Goal: Find contact information: Find contact information

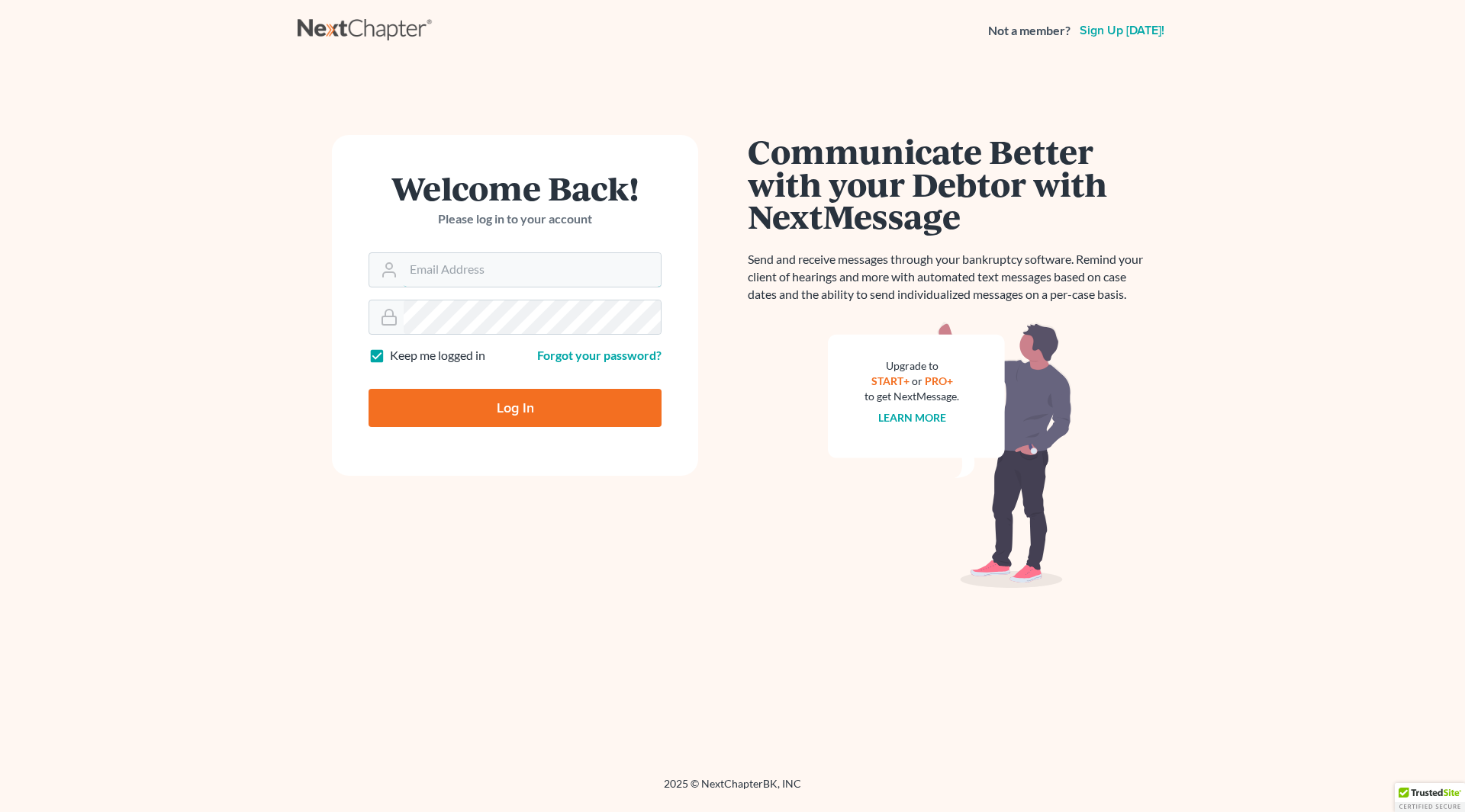
type input "[EMAIL_ADDRESS][DOMAIN_NAME]"
click at [495, 401] on input "Log In" at bounding box center [515, 408] width 293 height 38
type input "Thinking..."
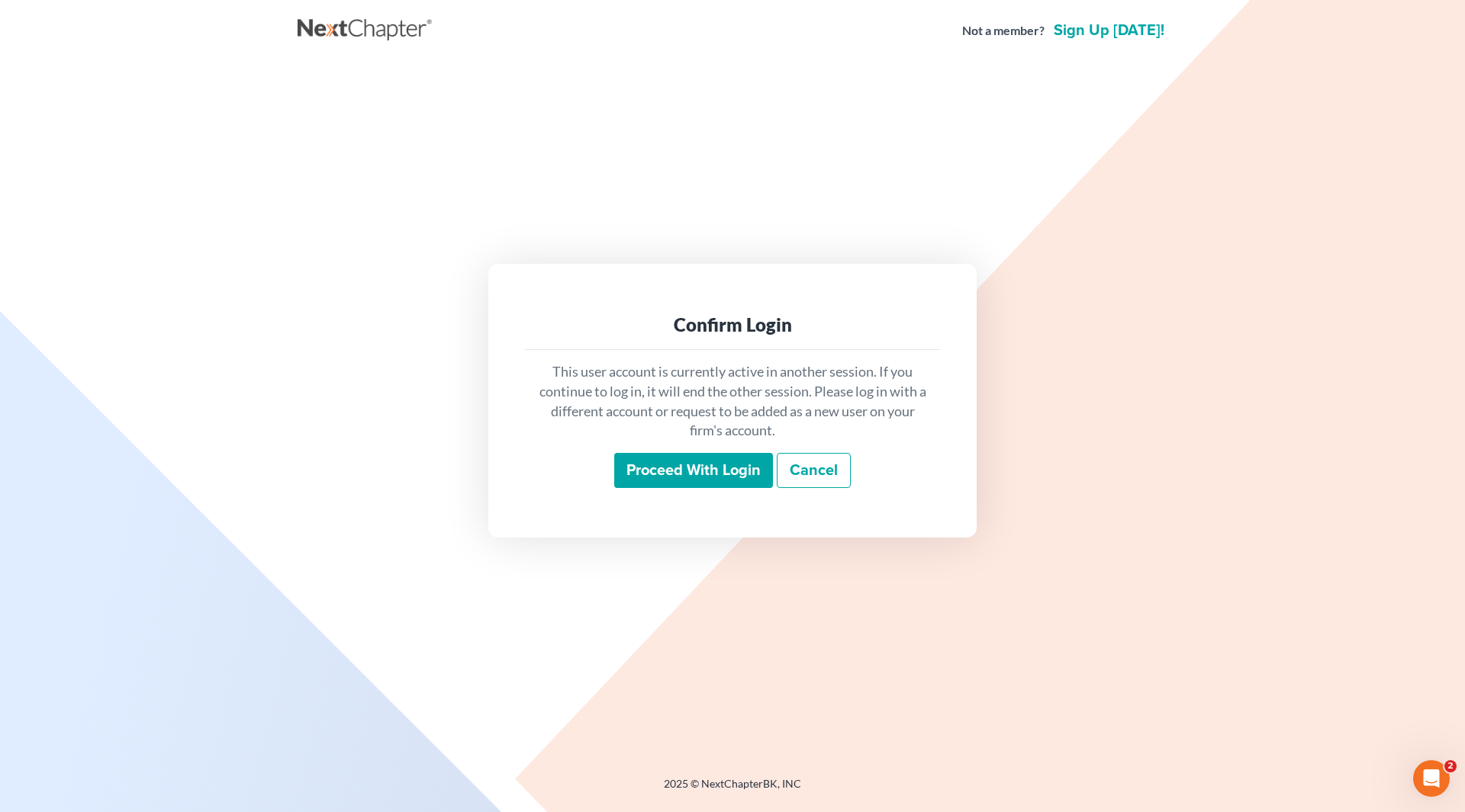
click at [697, 481] on input "Proceed with login" at bounding box center [693, 470] width 159 height 35
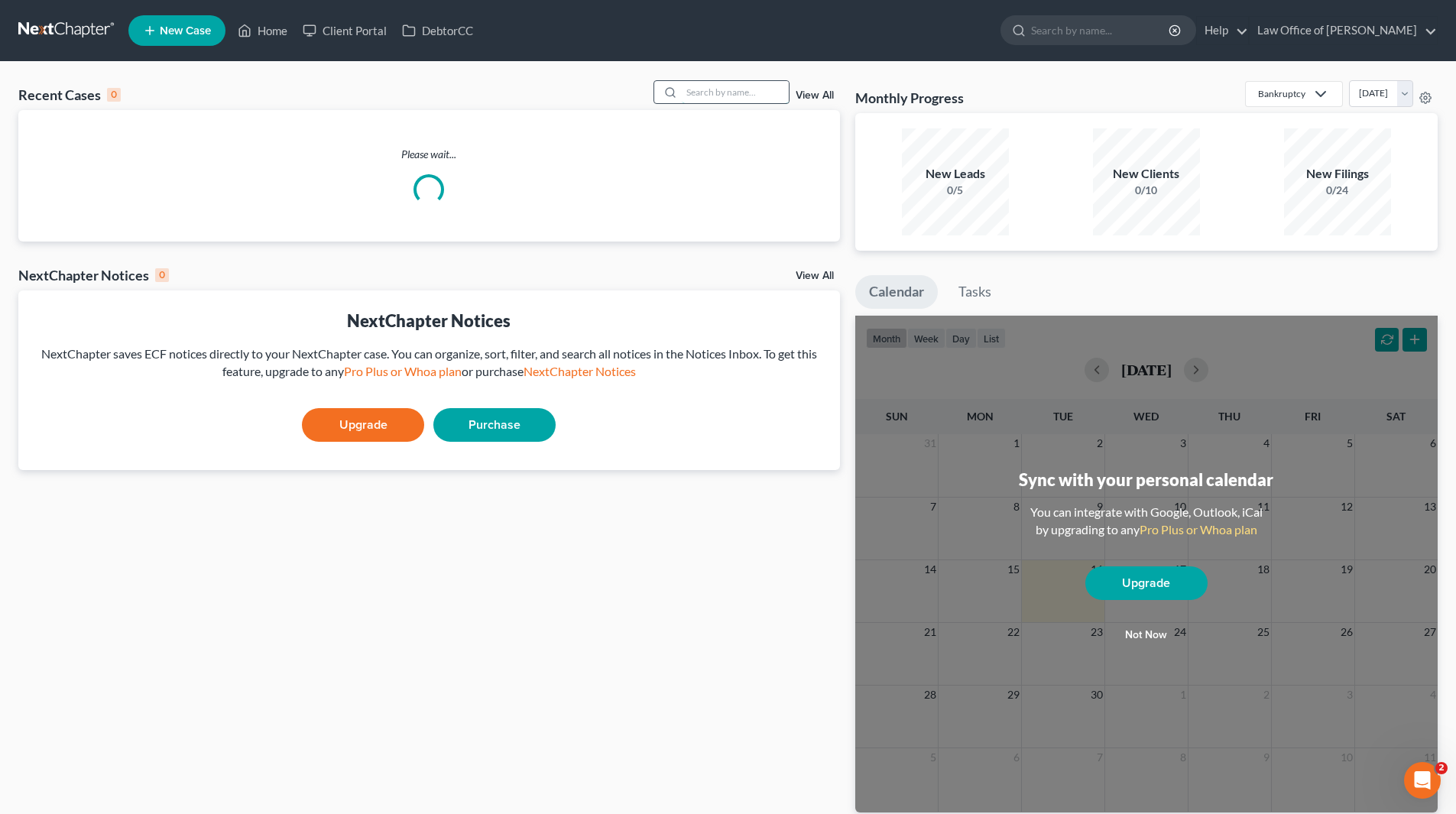
click at [710, 89] on input "search" at bounding box center [736, 92] width 107 height 22
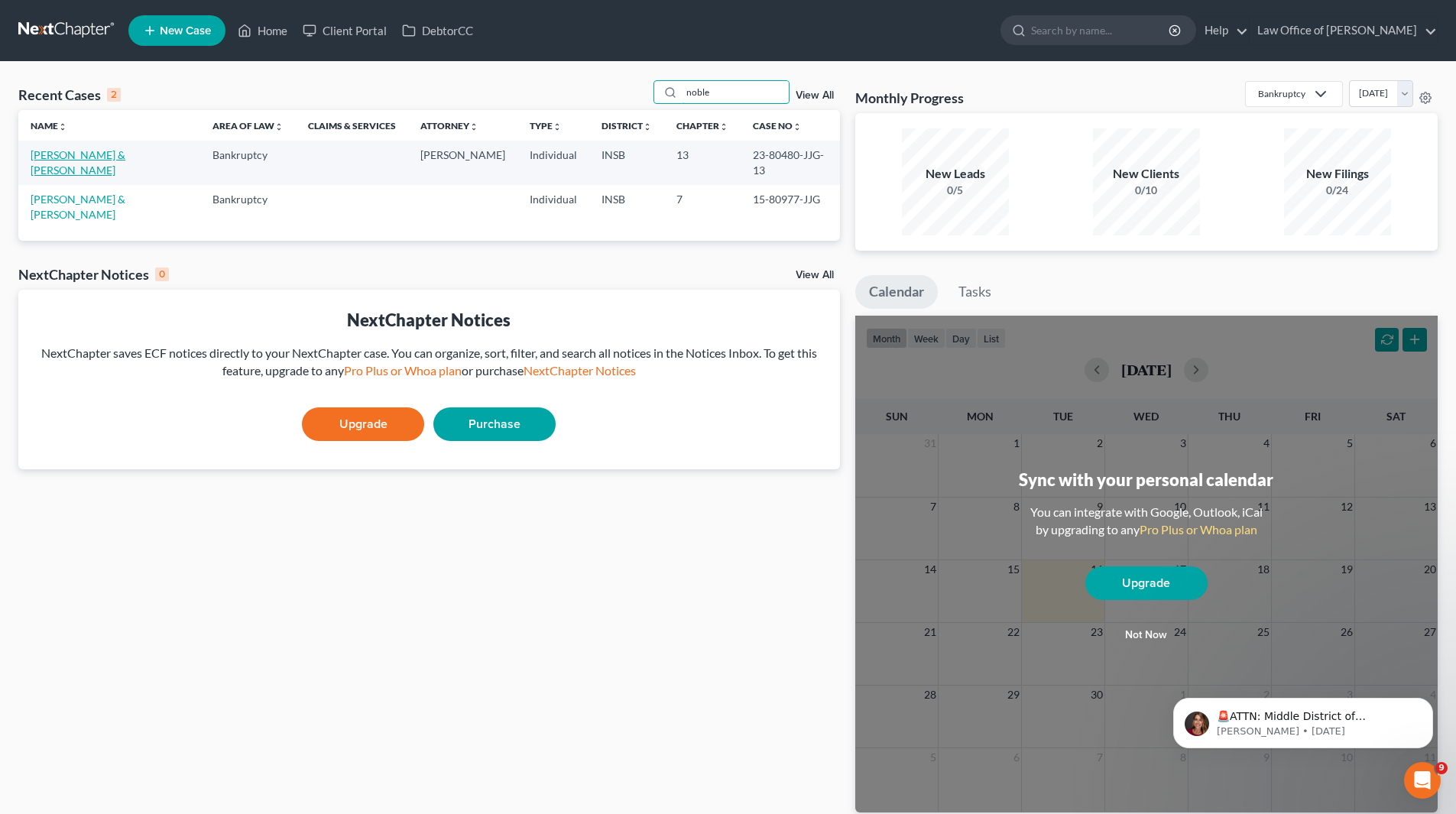
type input "noble"
click at [74, 155] on link "[PERSON_NAME] & [PERSON_NAME]" at bounding box center [78, 162] width 95 height 28
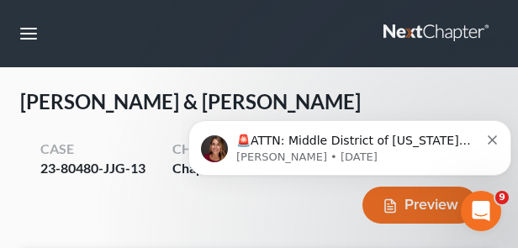
scroll to position [8724, 0]
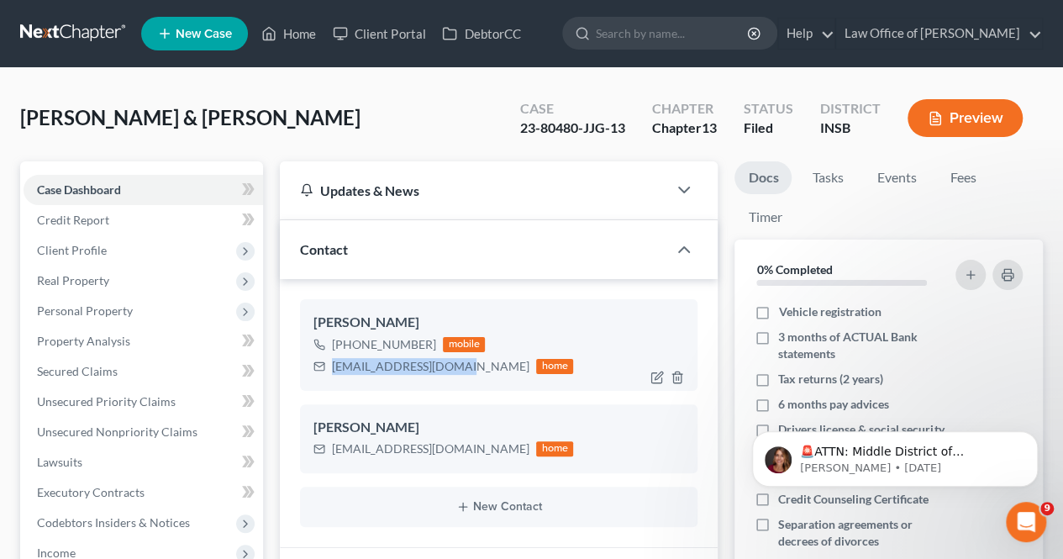
drag, startPoint x: 333, startPoint y: 369, endPoint x: 459, endPoint y: 376, distance: 126.3
click at [459, 376] on div "[PERSON_NAME] [PHONE_NUMBER] mobile [EMAIL_ADDRESS][DOMAIN_NAME] home" at bounding box center [499, 344] width 398 height 91
copy div "[EMAIL_ADDRESS][DOMAIN_NAME]"
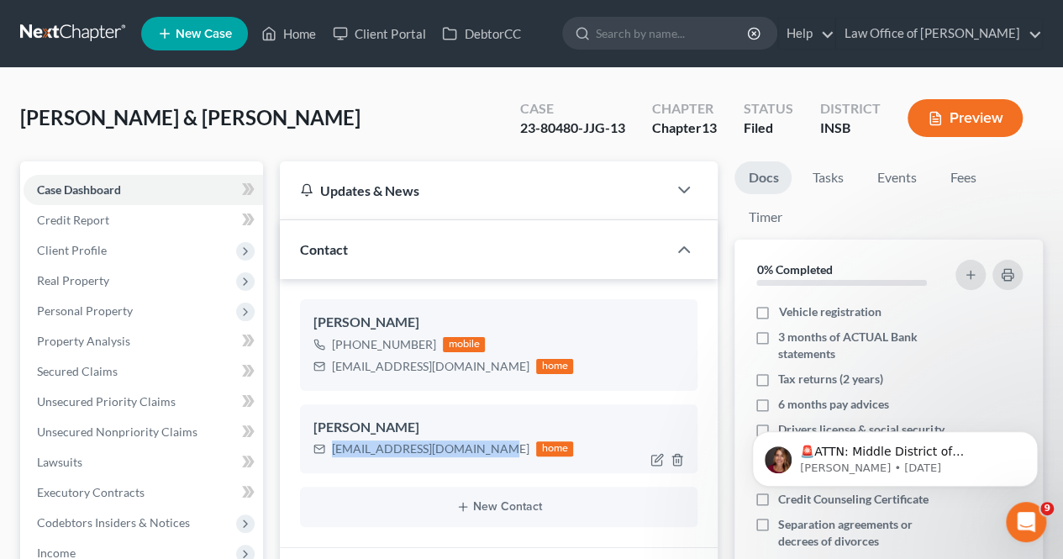
drag, startPoint x: 335, startPoint y: 446, endPoint x: 483, endPoint y: 458, distance: 148.5
click at [483, 458] on div "[EMAIL_ADDRESS][DOMAIN_NAME] home" at bounding box center [444, 449] width 260 height 22
copy div "[EMAIL_ADDRESS][DOMAIN_NAME]"
drag, startPoint x: 348, startPoint y: 342, endPoint x: 428, endPoint y: 344, distance: 79.9
click at [428, 344] on div "[PHONE_NUMBER]" at bounding box center [384, 344] width 104 height 17
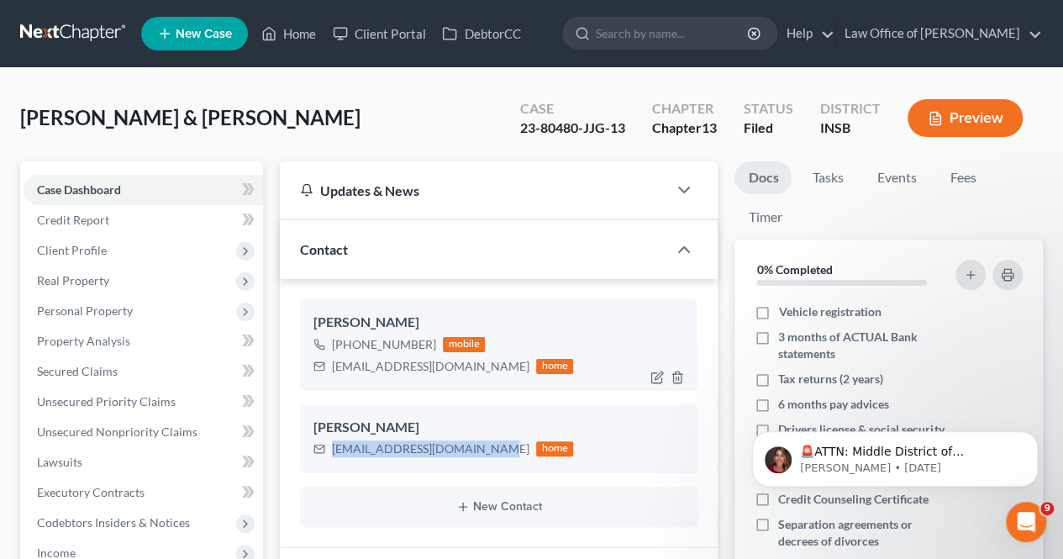
copy div "[PHONE_NUMBER]"
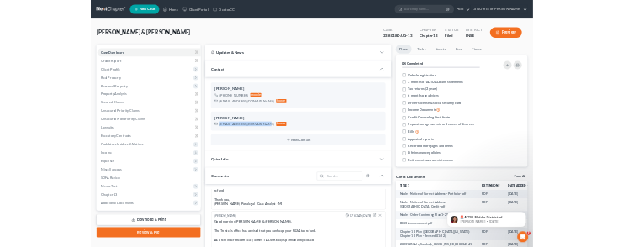
scroll to position [8177, 0]
